Goal: Information Seeking & Learning: Find specific fact

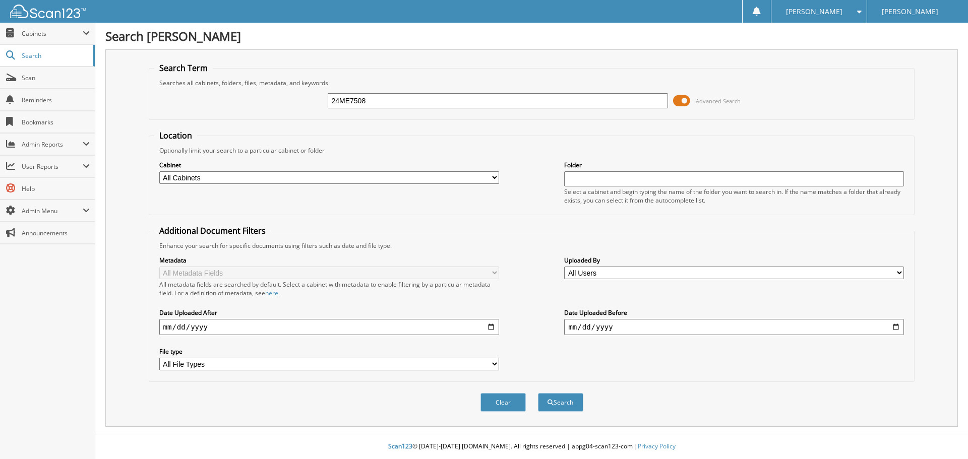
type input "24ME7508"
click at [685, 103] on span at bounding box center [681, 100] width 17 height 15
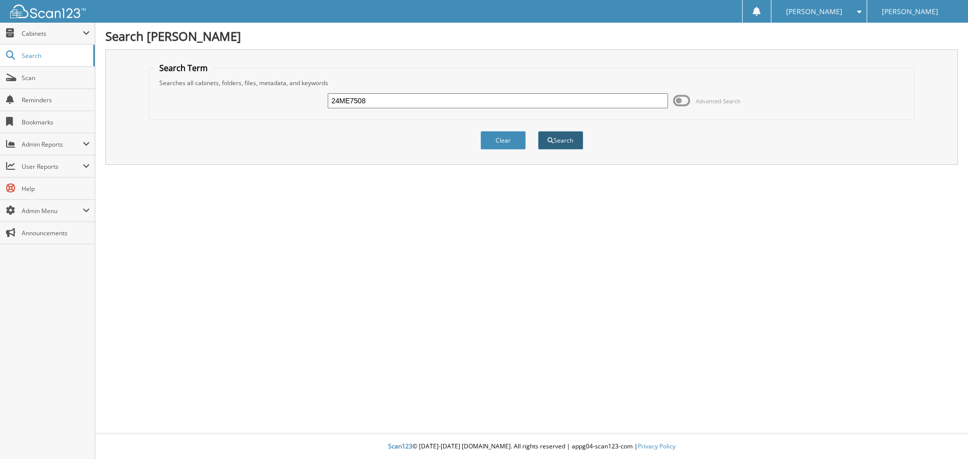
click at [550, 143] on button "Search" at bounding box center [560, 140] width 45 height 19
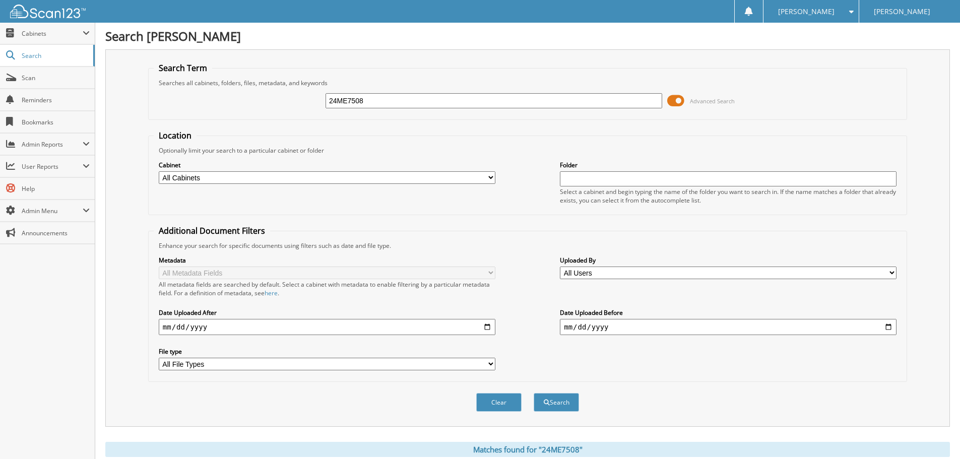
click at [678, 97] on span at bounding box center [675, 100] width 17 height 15
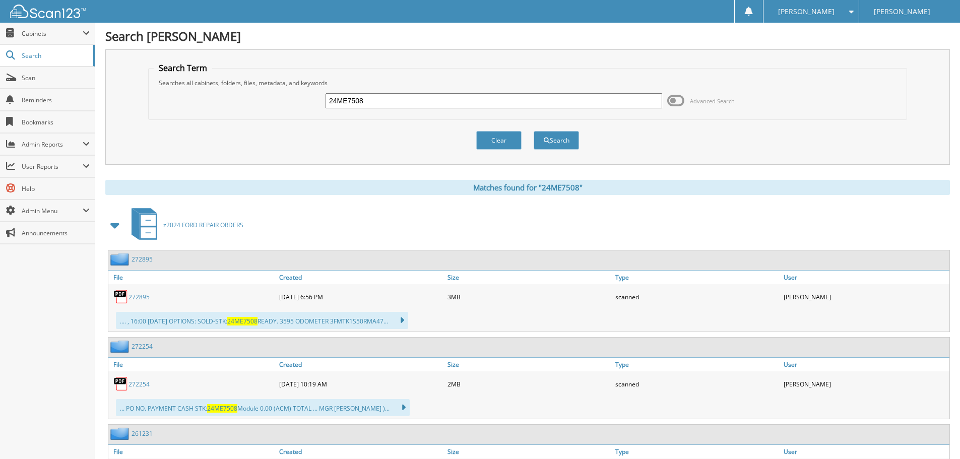
scroll to position [252, 0]
